Goal: Information Seeking & Learning: Learn about a topic

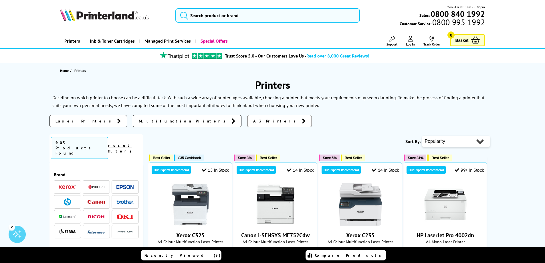
click at [253, 122] on span "A3 Printers" at bounding box center [276, 121] width 46 height 6
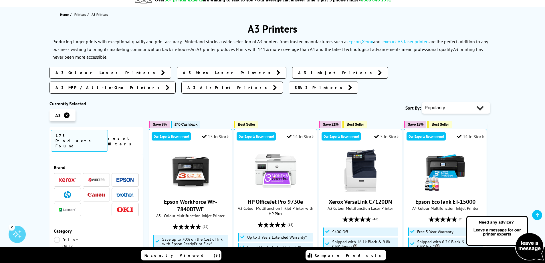
scroll to position [86, 0]
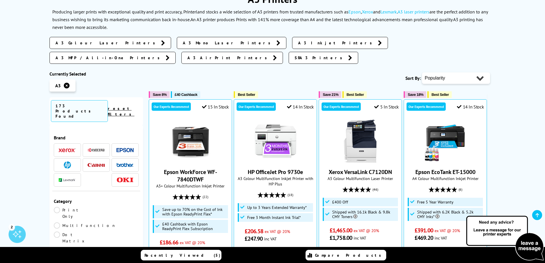
click at [98, 222] on link "Multifunction" at bounding box center [85, 225] width 62 height 6
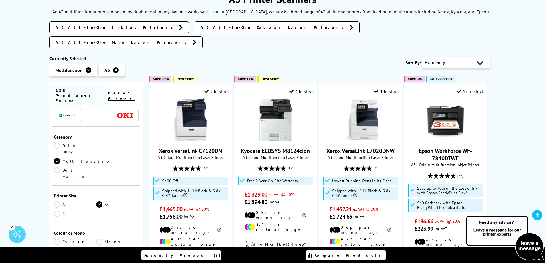
scroll to position [57, 0]
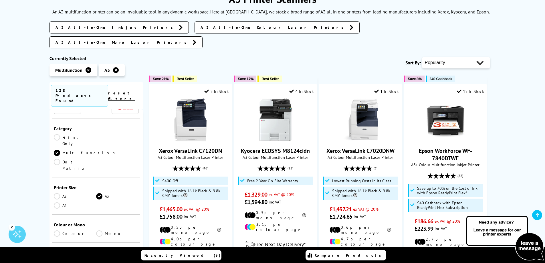
click at [60, 230] on link "Colour" at bounding box center [75, 233] width 43 height 6
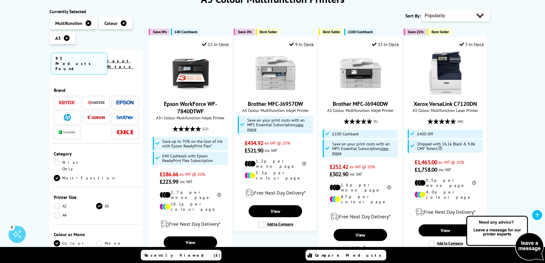
scroll to position [57, 0]
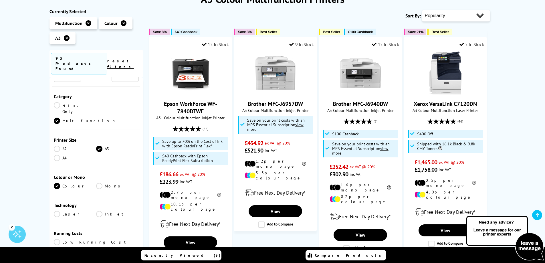
click at [56, 211] on link "Laser" at bounding box center [75, 214] width 43 height 6
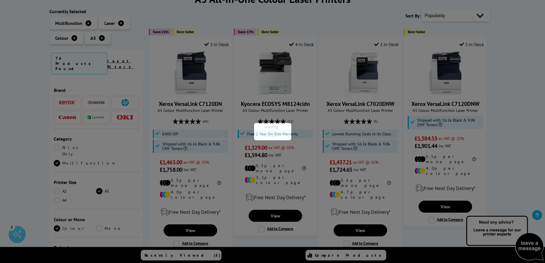
scroll to position [57, 0]
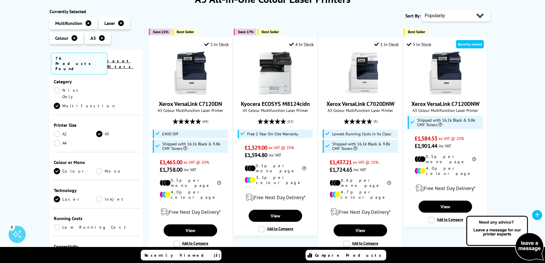
click at [101, 196] on link "Inkjet" at bounding box center [117, 199] width 43 height 6
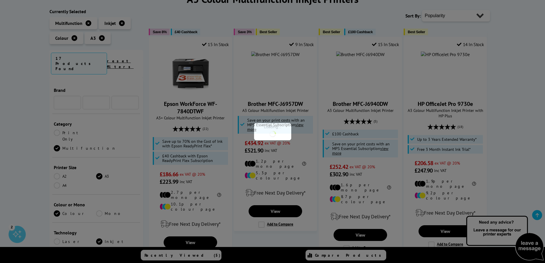
scroll to position [57, 0]
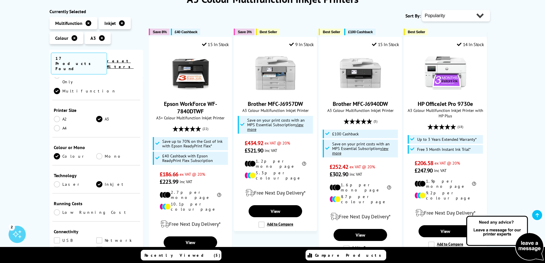
click at [59, 181] on link "Laser" at bounding box center [75, 184] width 43 height 6
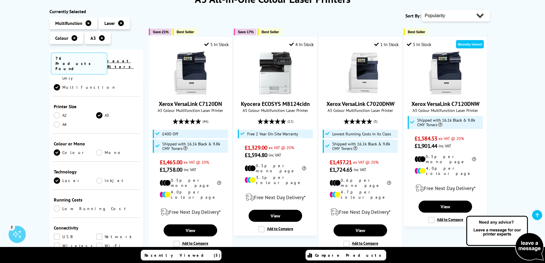
scroll to position [86, 0]
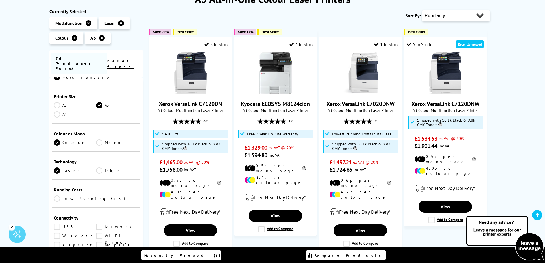
click at [56, 195] on link "Low Running Cost" at bounding box center [96, 198] width 85 height 6
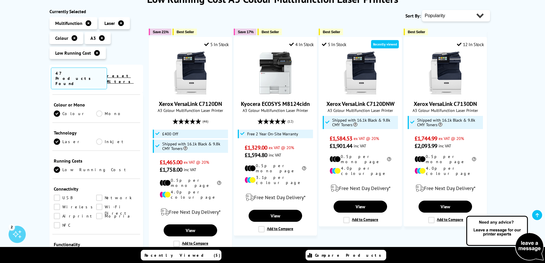
scroll to position [143, 0]
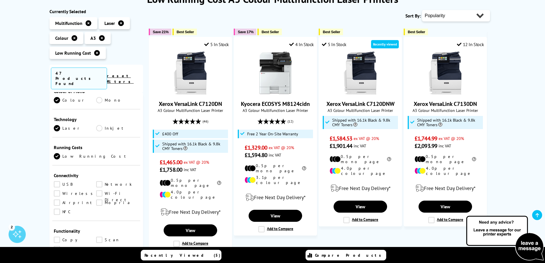
click at [99, 181] on link "Network" at bounding box center [117, 184] width 43 height 6
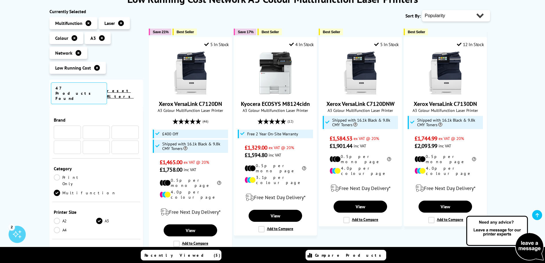
scroll to position [143, 0]
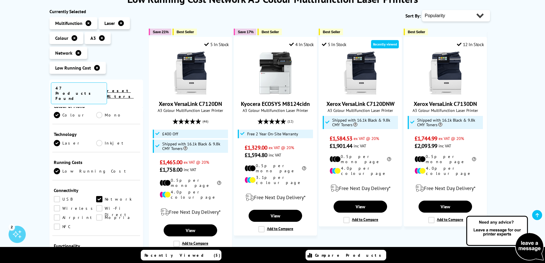
click at [55, 196] on link "USB" at bounding box center [75, 199] width 43 height 6
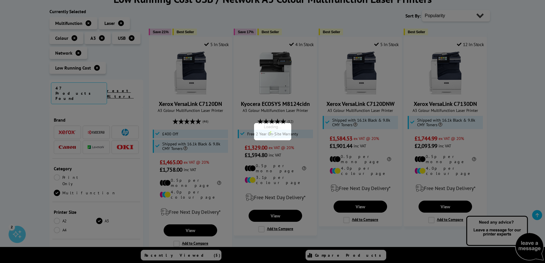
scroll to position [143, 0]
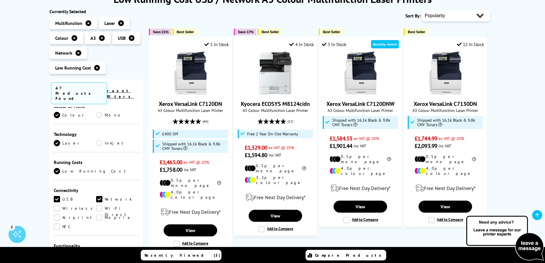
click at [56, 205] on link "Wireless" at bounding box center [75, 208] width 43 height 6
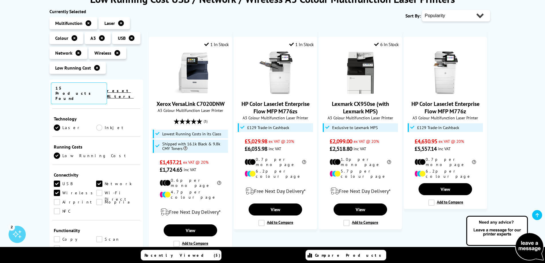
scroll to position [172, 0]
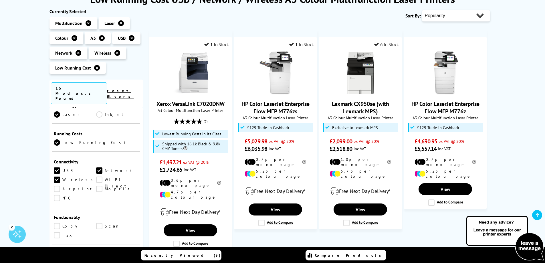
click at [59, 223] on link "Copy" at bounding box center [75, 226] width 43 height 6
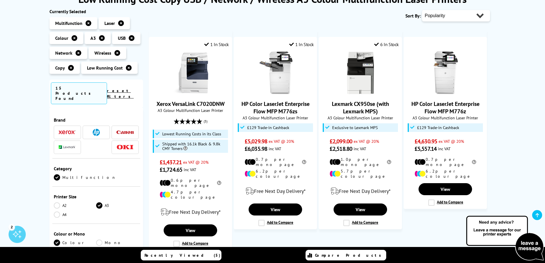
scroll to position [172, 0]
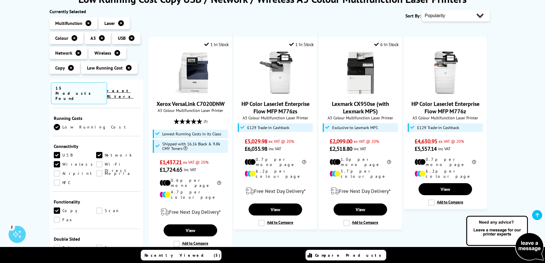
click at [98, 207] on link "Scan" at bounding box center [117, 210] width 43 height 6
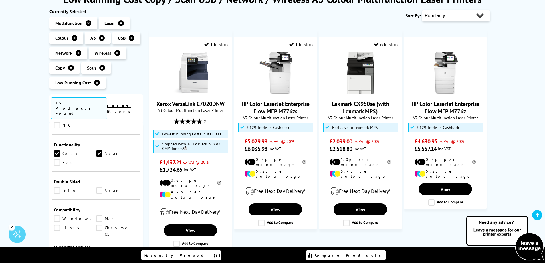
scroll to position [258, 0]
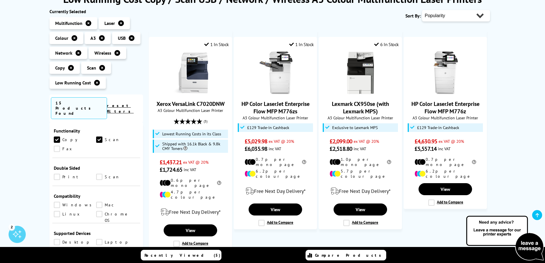
click at [57, 202] on link "Windows" at bounding box center [75, 205] width 43 height 6
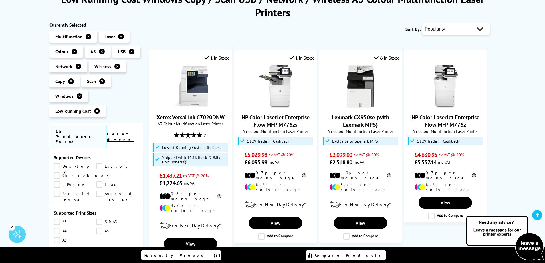
scroll to position [372, 0]
click at [60, 208] on link "A3" at bounding box center [75, 211] width 43 height 6
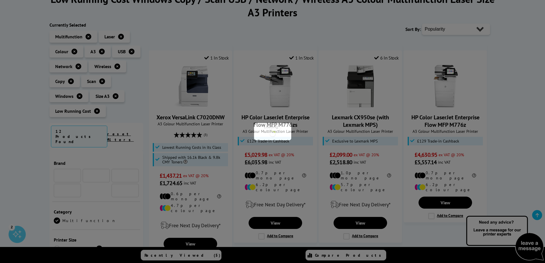
scroll to position [372, 0]
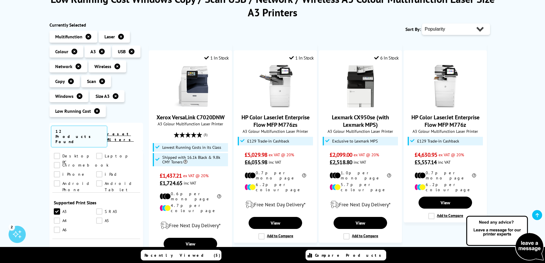
click at [57, 218] on link "A4" at bounding box center [75, 221] width 43 height 6
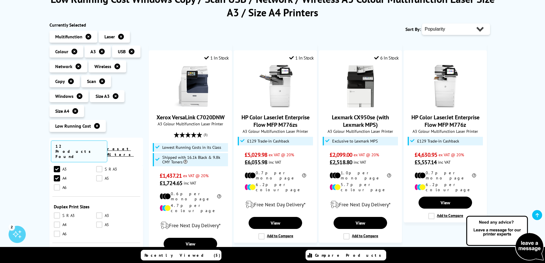
scroll to position [458, 0]
click at [58, 230] on link "Plain Paper" at bounding box center [75, 233] width 43 height 6
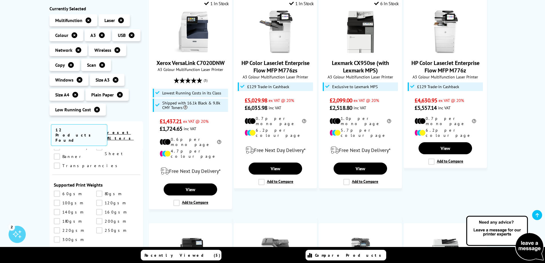
scroll to position [57, 0]
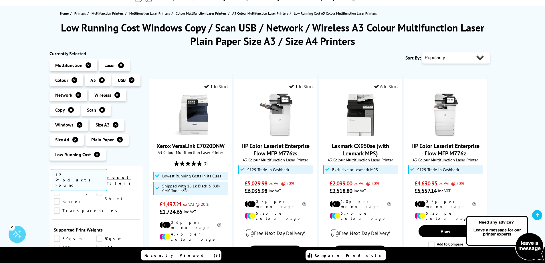
click at [121, 64] on icon at bounding box center [121, 65] width 6 height 6
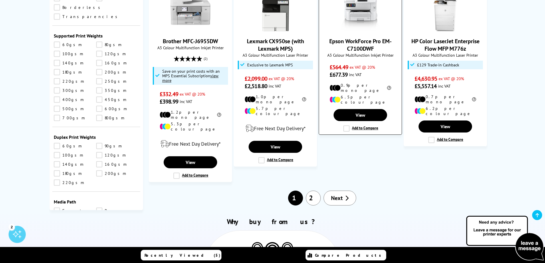
scroll to position [630, 0]
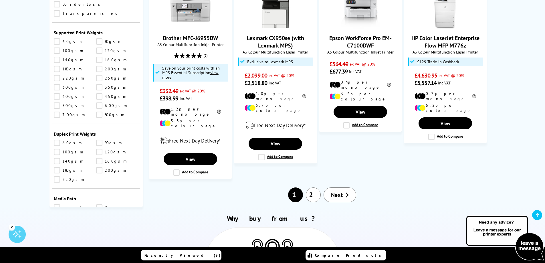
click at [335, 191] on span "Next" at bounding box center [337, 194] width 12 height 7
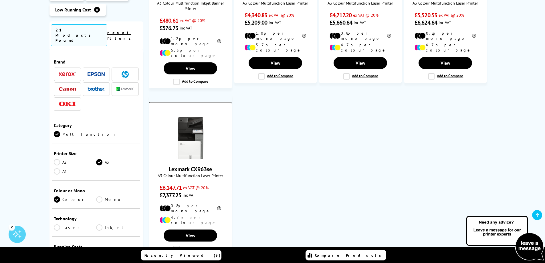
scroll to position [458, 0]
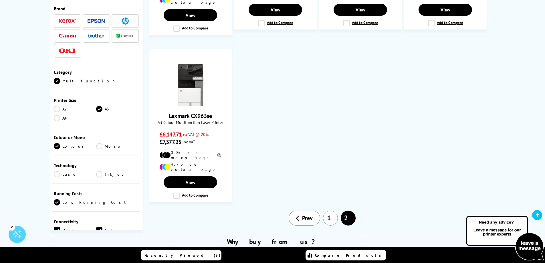
click at [312, 214] on span "Prev" at bounding box center [307, 217] width 11 height 7
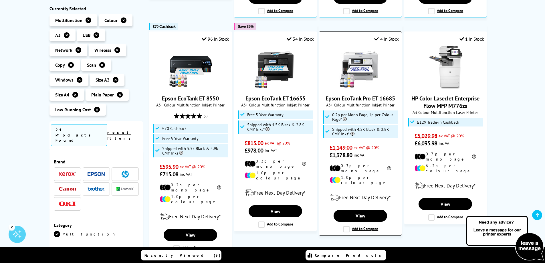
scroll to position [343, 0]
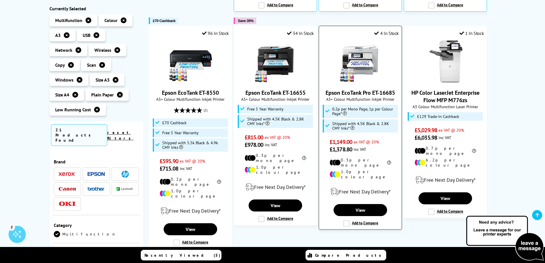
click at [367, 43] on img at bounding box center [360, 61] width 43 height 43
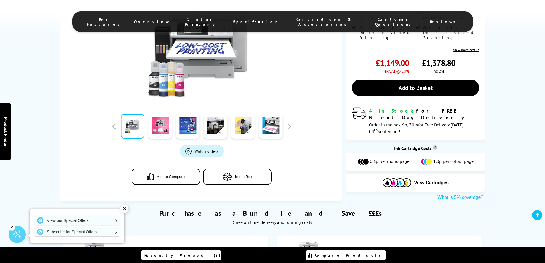
scroll to position [143, 0]
click at [287, 122] on button "button" at bounding box center [289, 126] width 9 height 9
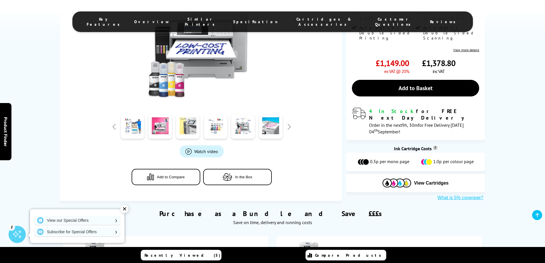
click at [196, 122] on link at bounding box center [187, 126] width 23 height 24
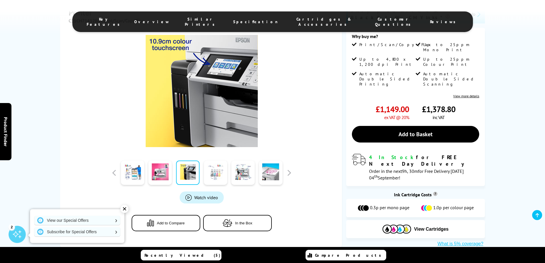
scroll to position [29, 0]
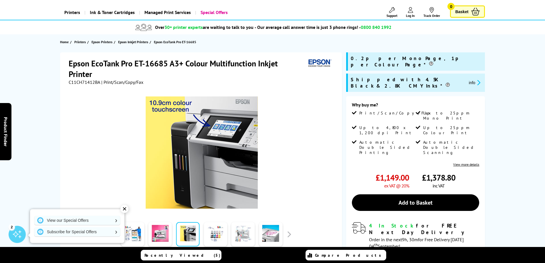
click at [241, 233] on link at bounding box center [243, 234] width 23 height 24
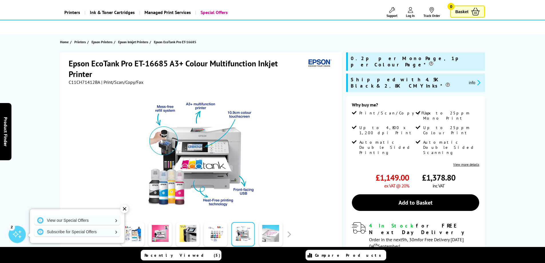
click at [275, 235] on link at bounding box center [270, 234] width 23 height 24
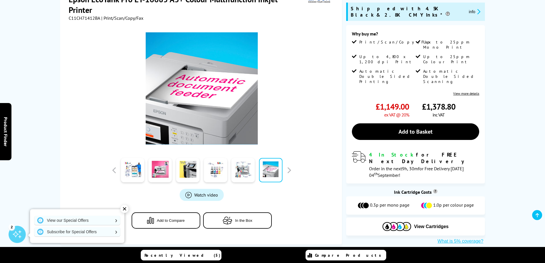
scroll to position [114, 0]
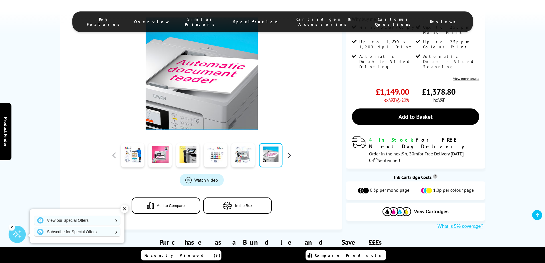
click at [288, 151] on button "button" at bounding box center [289, 155] width 9 height 9
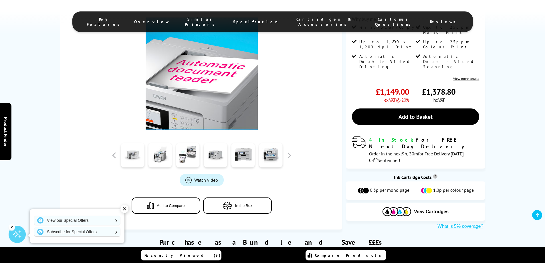
click at [129, 147] on link at bounding box center [132, 155] width 23 height 24
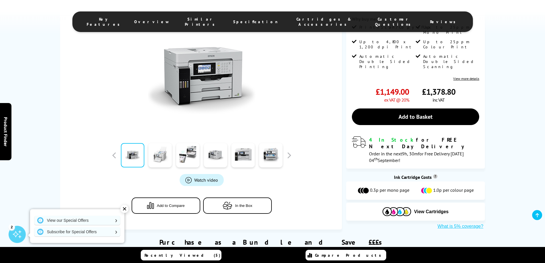
click at [158, 145] on link at bounding box center [160, 155] width 23 height 24
click at [159, 148] on link at bounding box center [160, 155] width 23 height 24
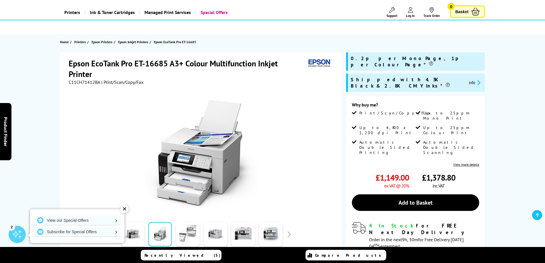
scroll to position [57, 0]
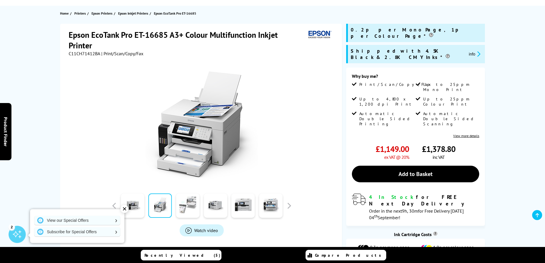
click at [189, 203] on link at bounding box center [187, 205] width 23 height 24
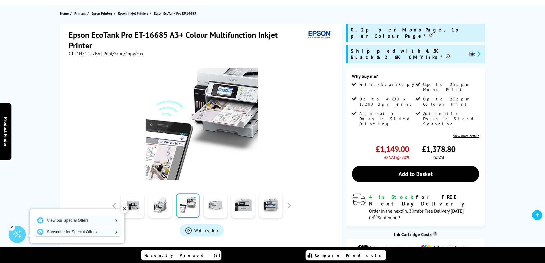
click at [215, 203] on link at bounding box center [215, 205] width 23 height 24
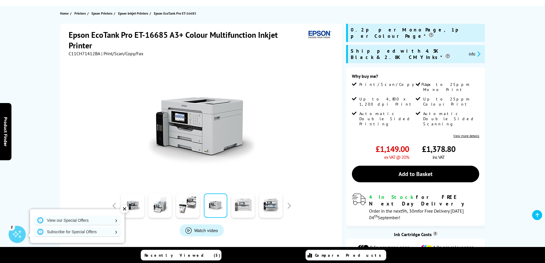
click at [250, 205] on link at bounding box center [243, 205] width 23 height 24
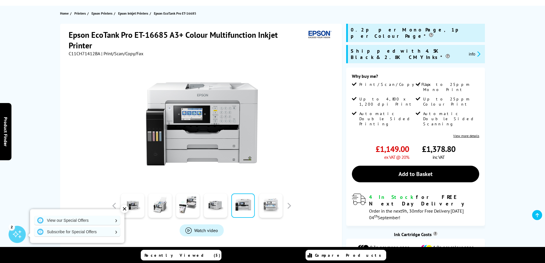
click at [272, 205] on link at bounding box center [270, 205] width 23 height 24
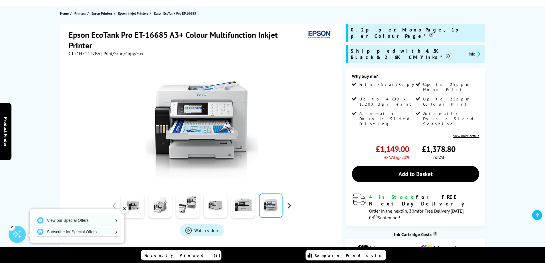
click at [289, 208] on button "button" at bounding box center [289, 205] width 9 height 9
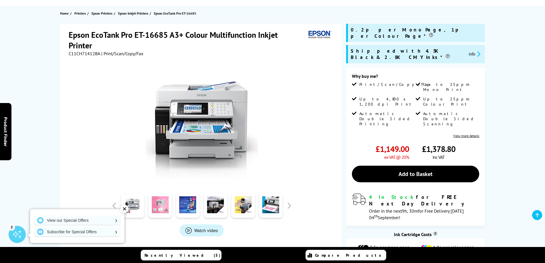
click at [163, 204] on link at bounding box center [160, 205] width 23 height 24
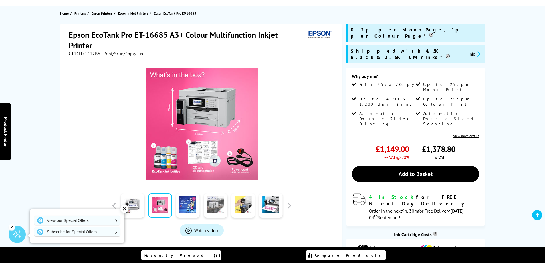
click at [209, 204] on link at bounding box center [215, 205] width 23 height 24
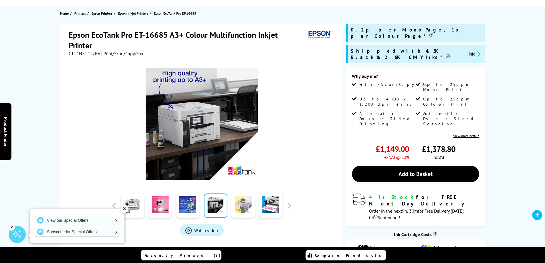
click at [242, 203] on link at bounding box center [243, 205] width 23 height 24
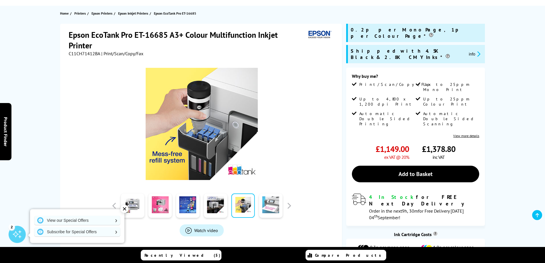
click at [266, 204] on link at bounding box center [270, 205] width 23 height 24
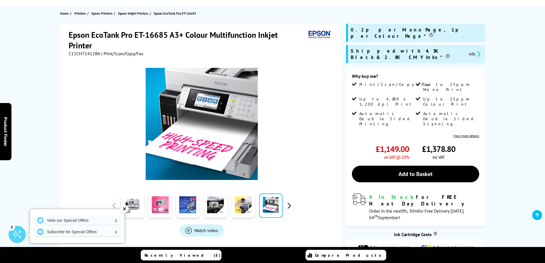
click at [289, 205] on button "button" at bounding box center [289, 205] width 9 height 9
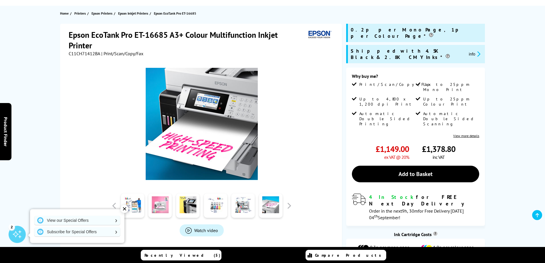
click at [158, 205] on link at bounding box center [160, 205] width 23 height 24
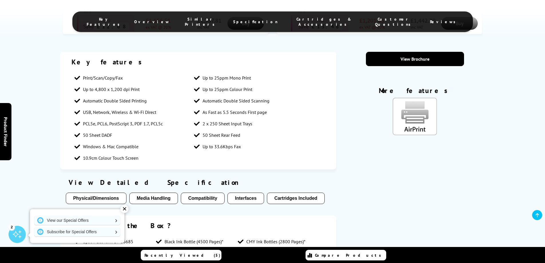
scroll to position [401, 0]
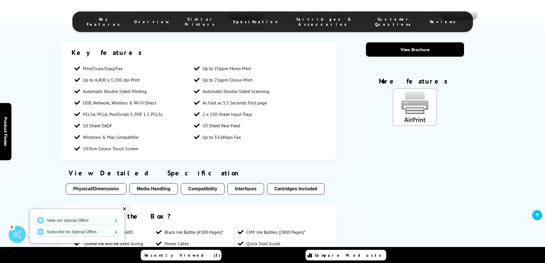
click at [164, 183] on button "Media Handling" at bounding box center [153, 188] width 49 height 11
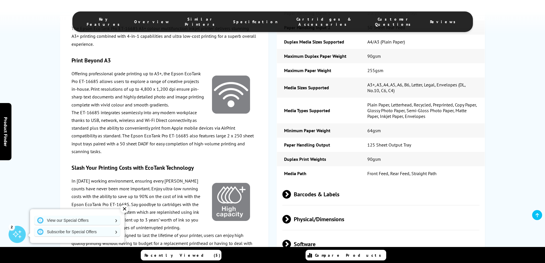
scroll to position [1211, 0]
click at [262, 156] on div "The Epson EcoTank Pro ET-16685 A3+ colour multifunction inkjet printer delivers…" at bounding box center [164, 155] width 208 height 284
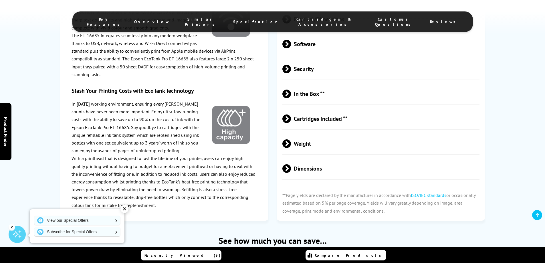
scroll to position [1412, 0]
click at [125, 207] on div "✕" at bounding box center [124, 209] width 8 height 8
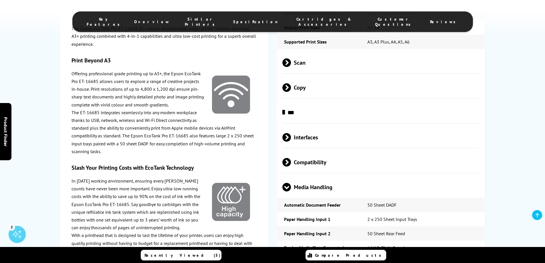
scroll to position [982, 0]
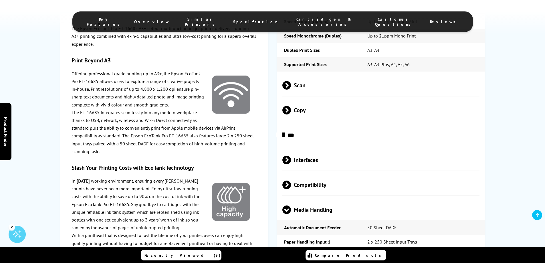
click at [291, 156] on span at bounding box center [291, 160] width 0 height 9
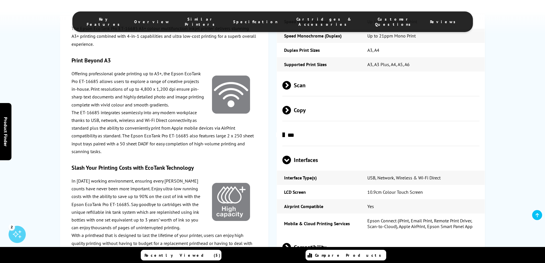
click at [291, 106] on span at bounding box center [291, 110] width 0 height 9
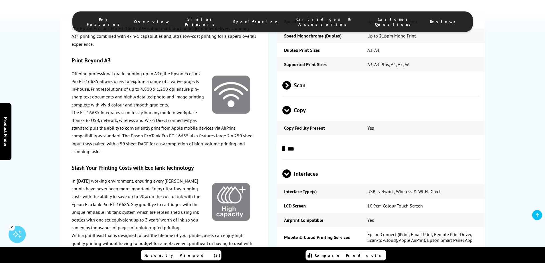
click at [285, 145] on span at bounding box center [285, 149] width 0 height 9
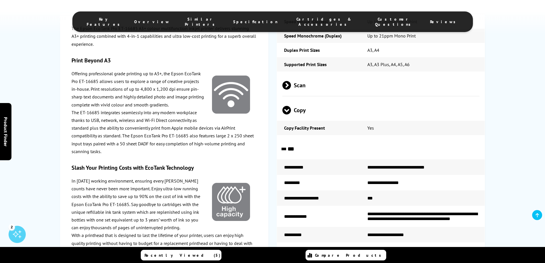
click at [291, 81] on span at bounding box center [291, 85] width 0 height 9
